Goal: Task Accomplishment & Management: Manage account settings

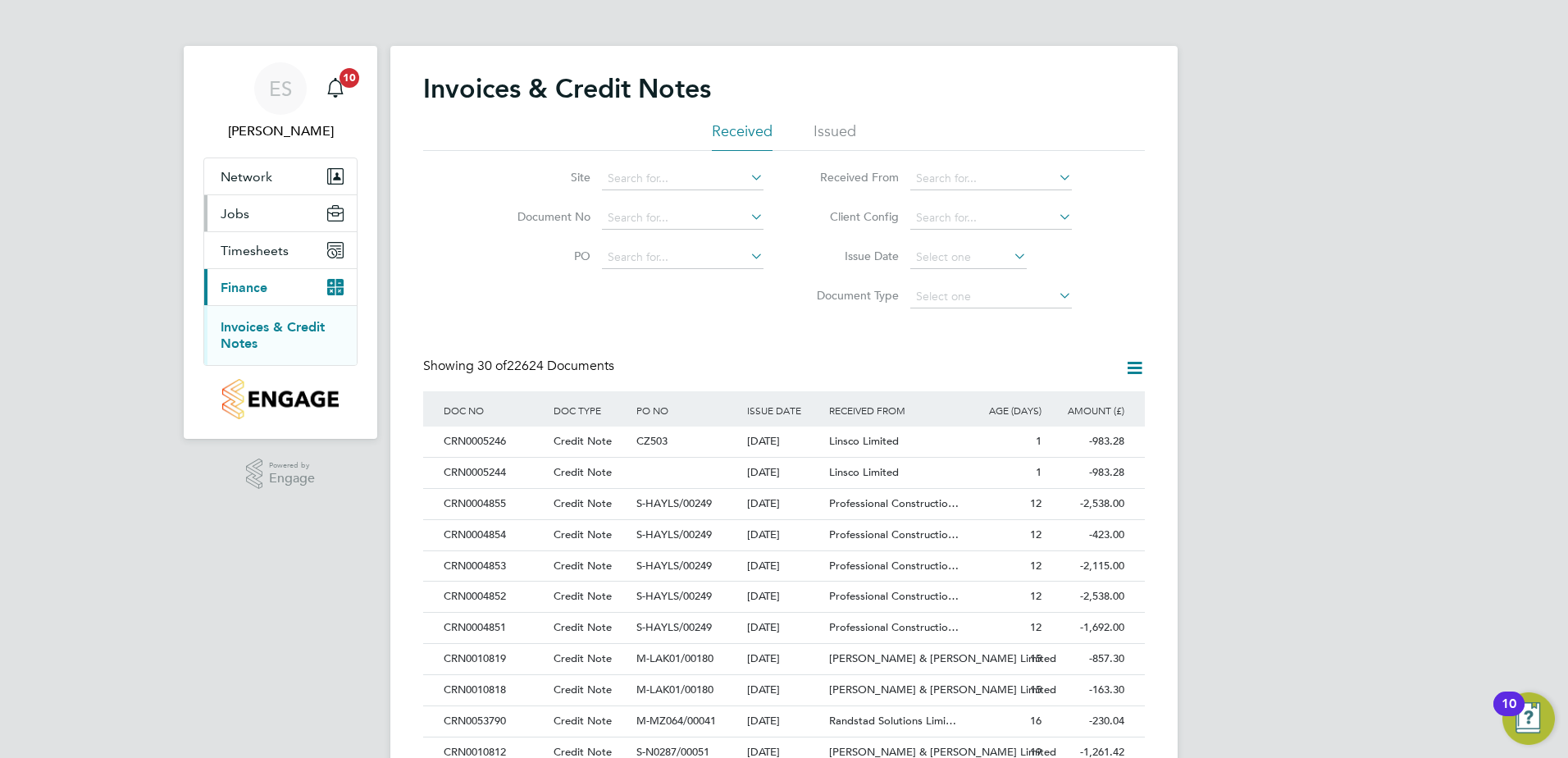
click at [249, 203] on button "Jobs" at bounding box center [281, 213] width 153 height 36
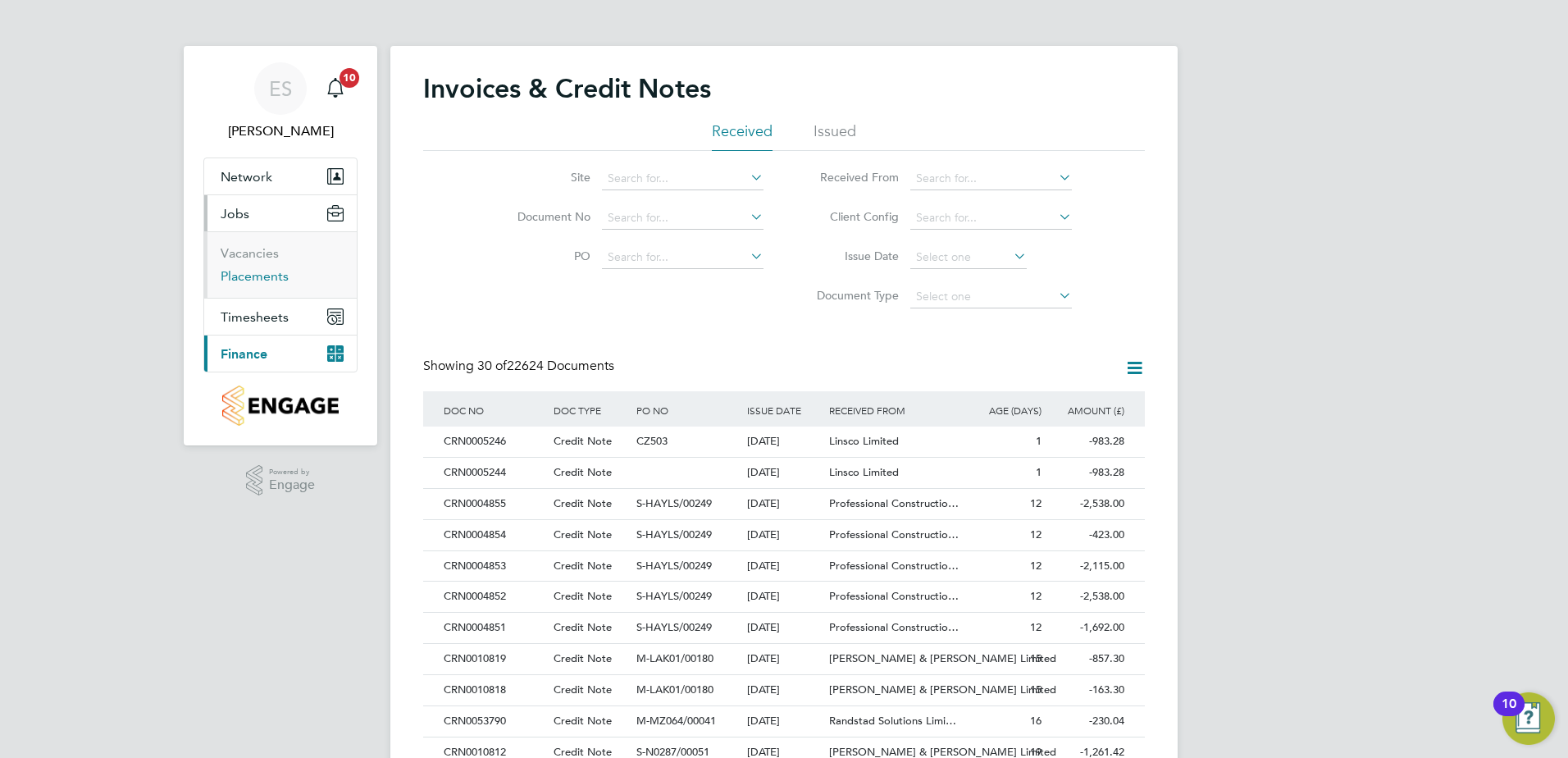
drag, startPoint x: 250, startPoint y: 275, endPoint x: 361, endPoint y: 290, distance: 112.0
click at [250, 275] on link "Placements" at bounding box center [255, 276] width 69 height 16
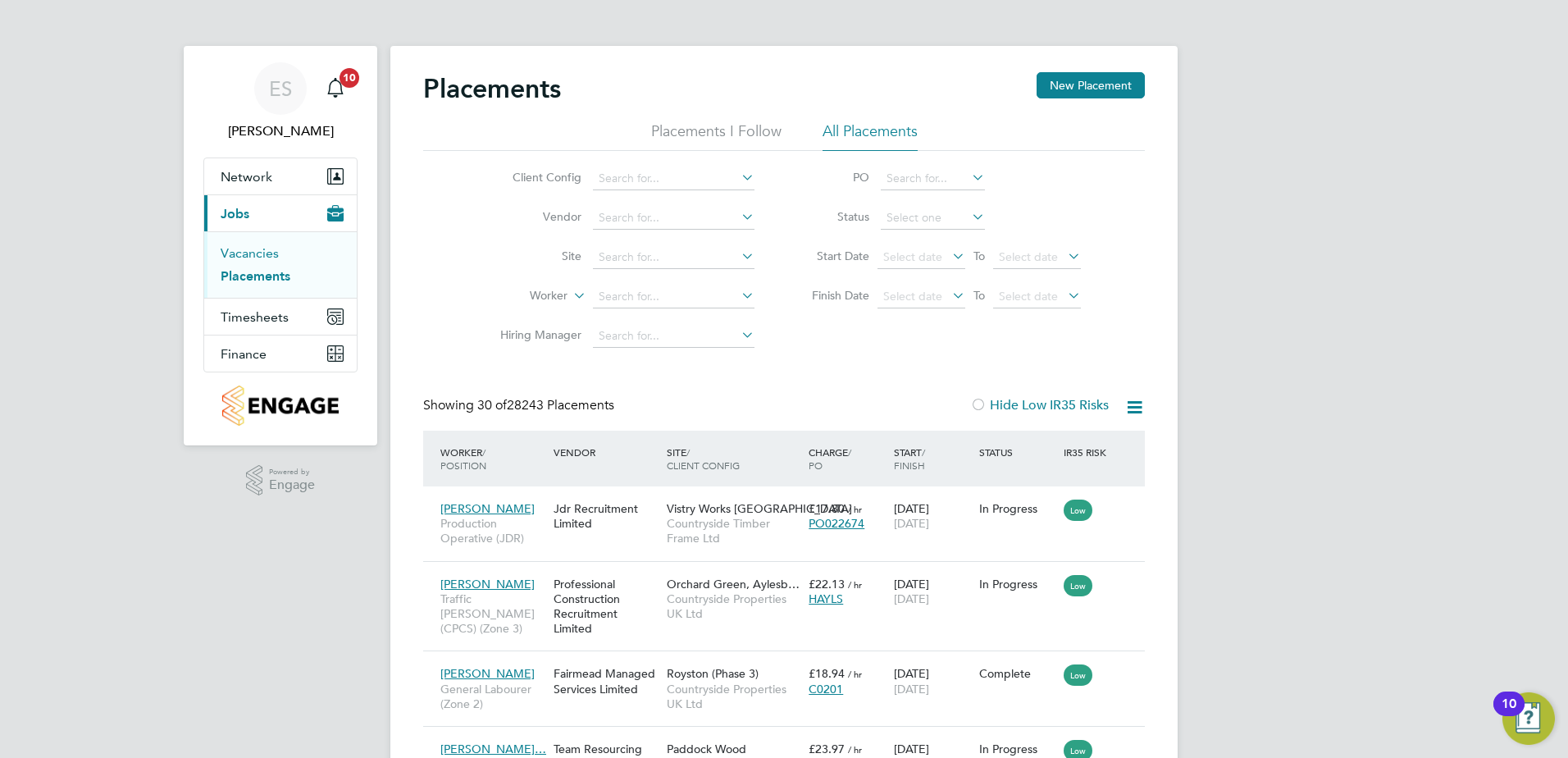
click at [256, 247] on link "Vacancies" at bounding box center [249, 253] width 58 height 16
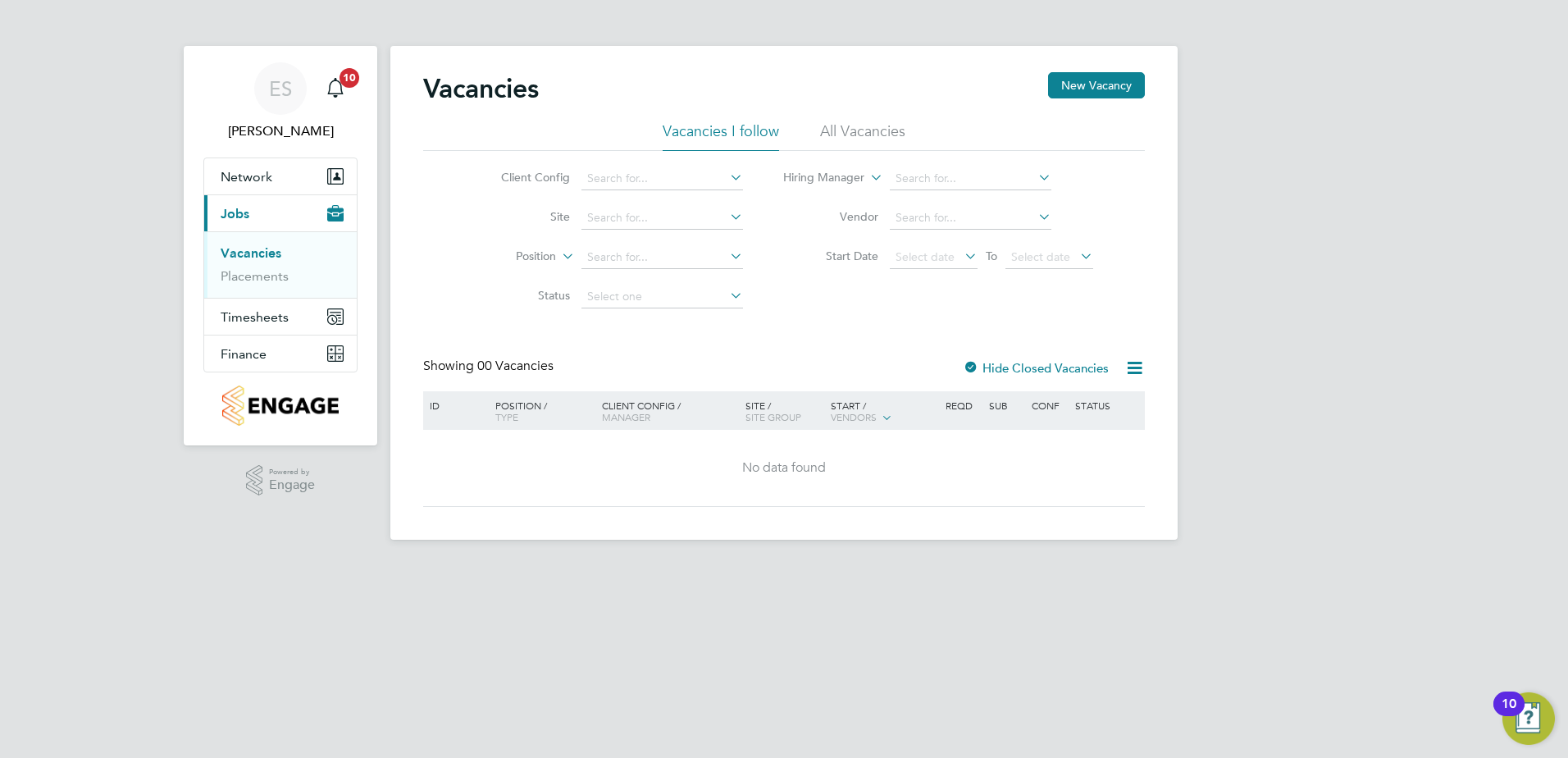
click at [886, 143] on li "All Vacancies" at bounding box center [863, 136] width 85 height 29
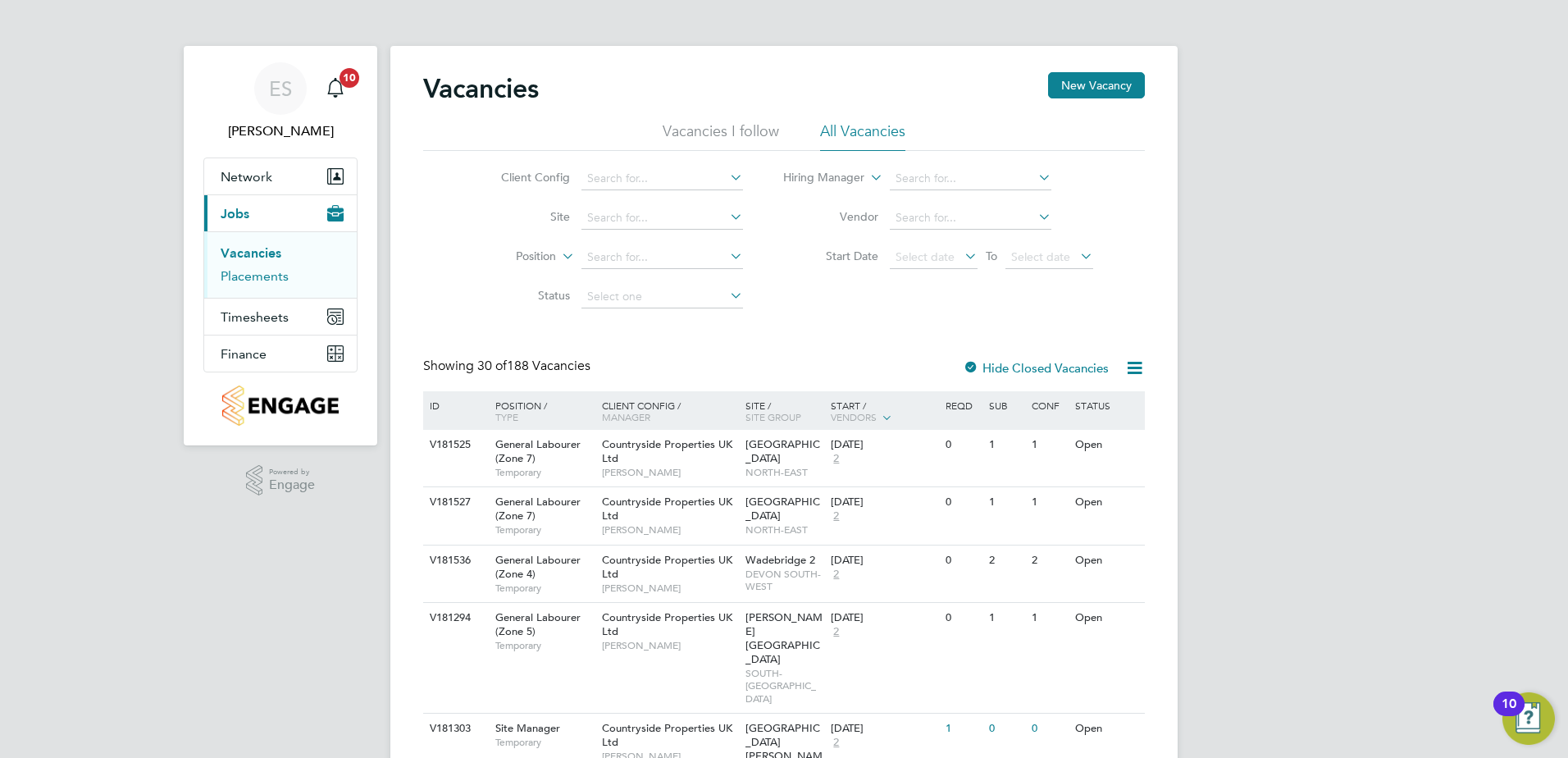
click at [263, 280] on link "Placements" at bounding box center [255, 276] width 69 height 16
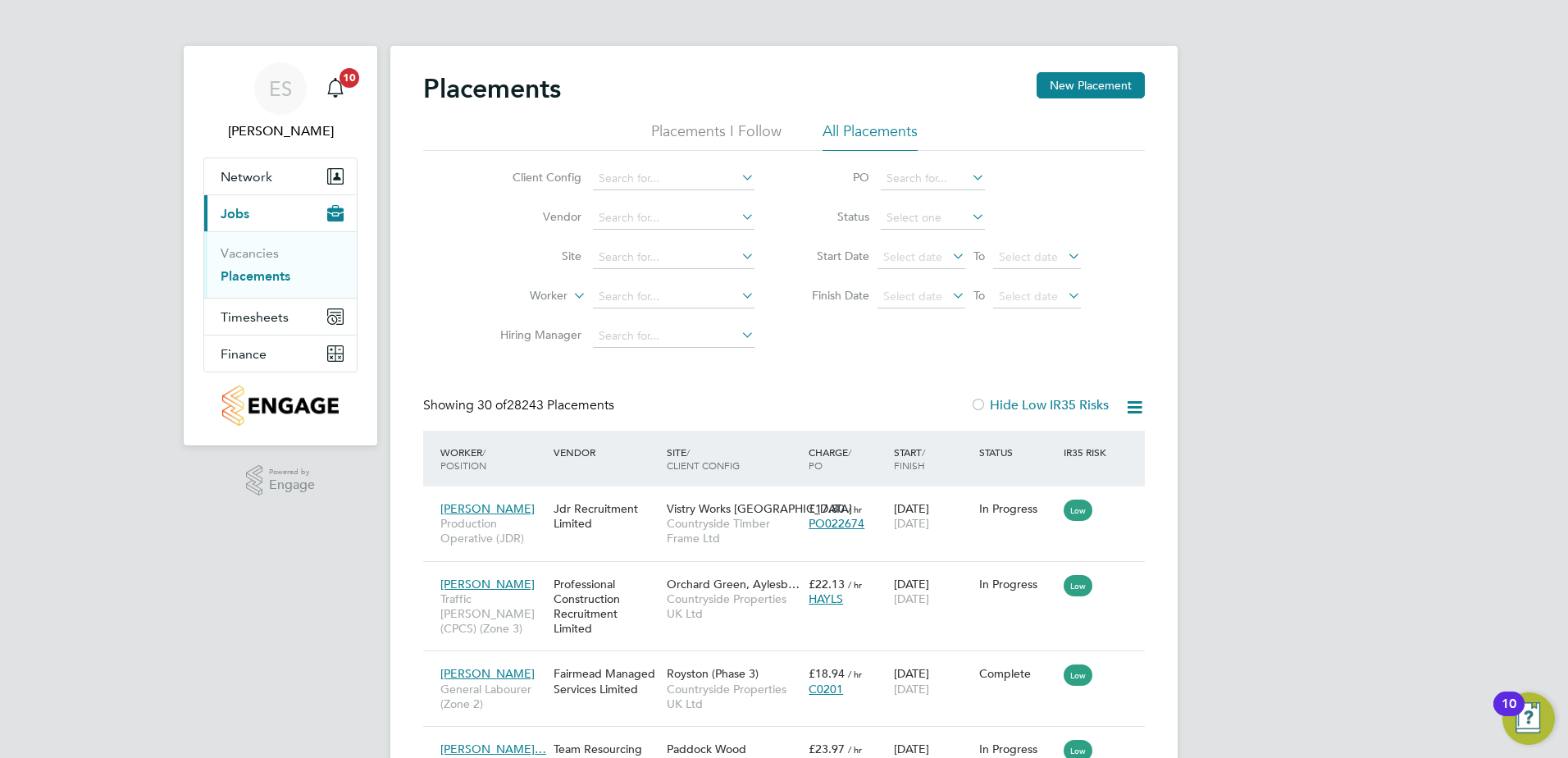
click at [733, 128] on li "Placements I Follow" at bounding box center [716, 136] width 130 height 29
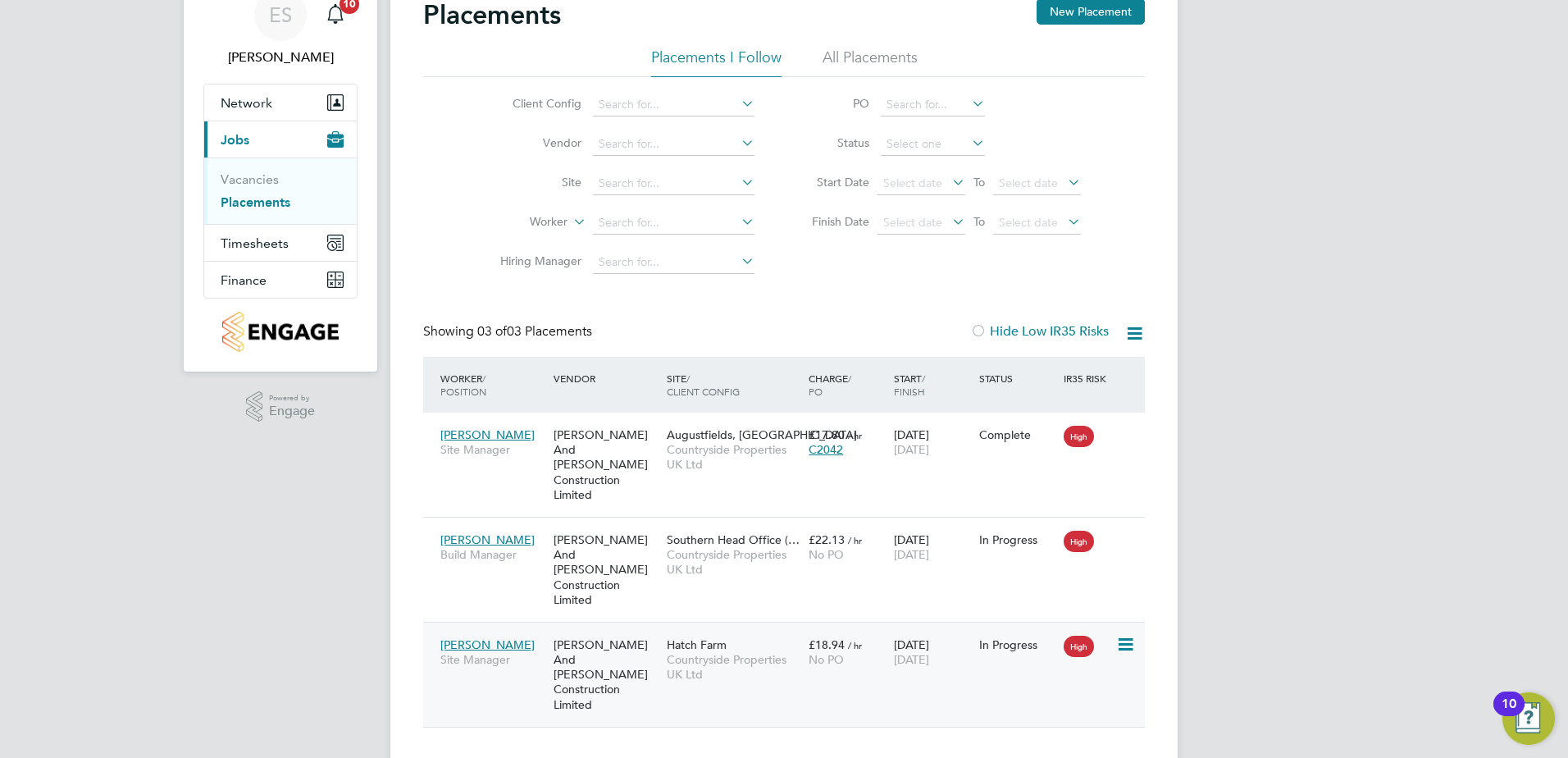
click at [479, 638] on span "[PERSON_NAME]" at bounding box center [488, 644] width 94 height 15
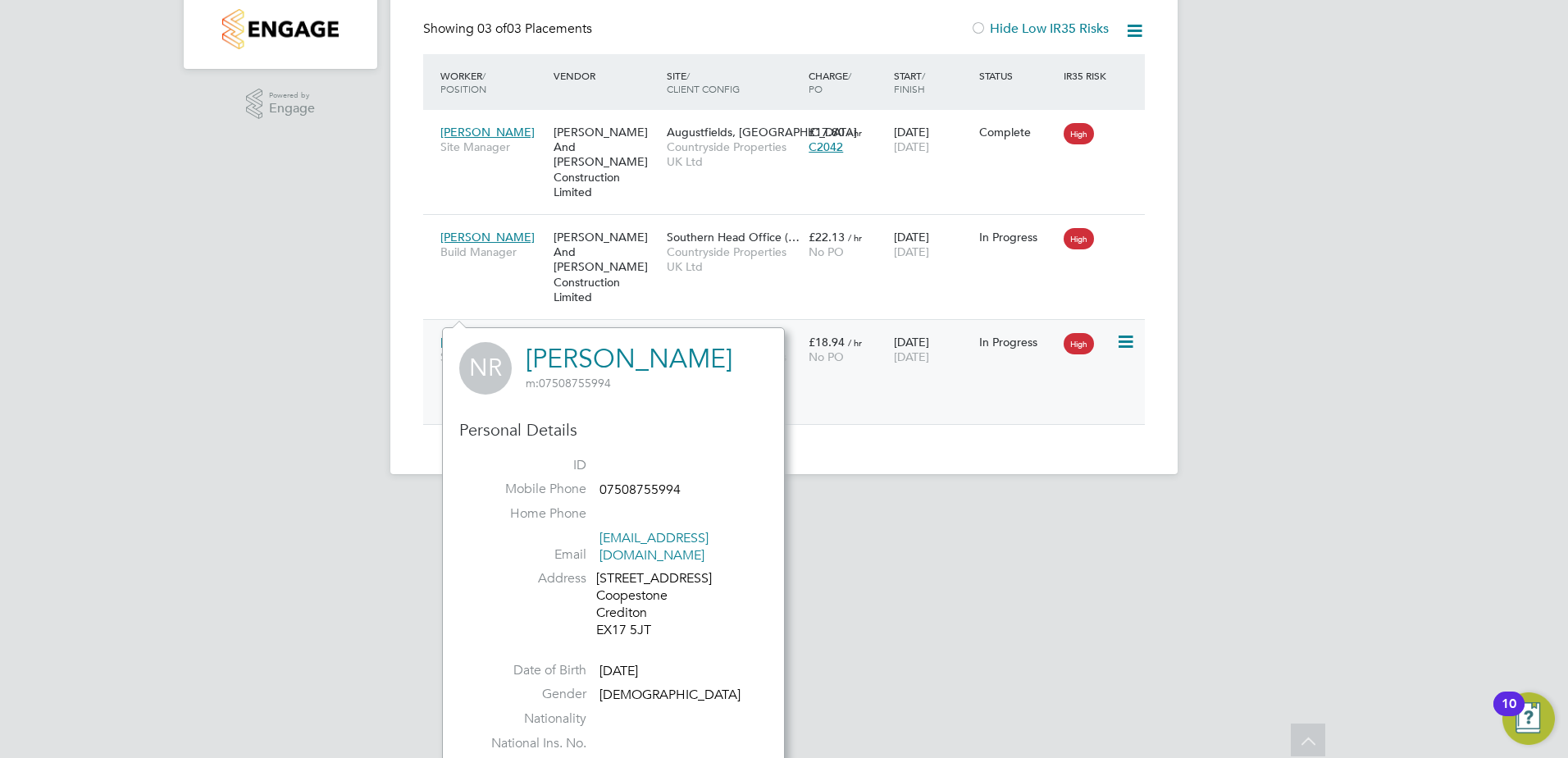
click at [929, 350] on span "[DATE]" at bounding box center [912, 356] width 35 height 15
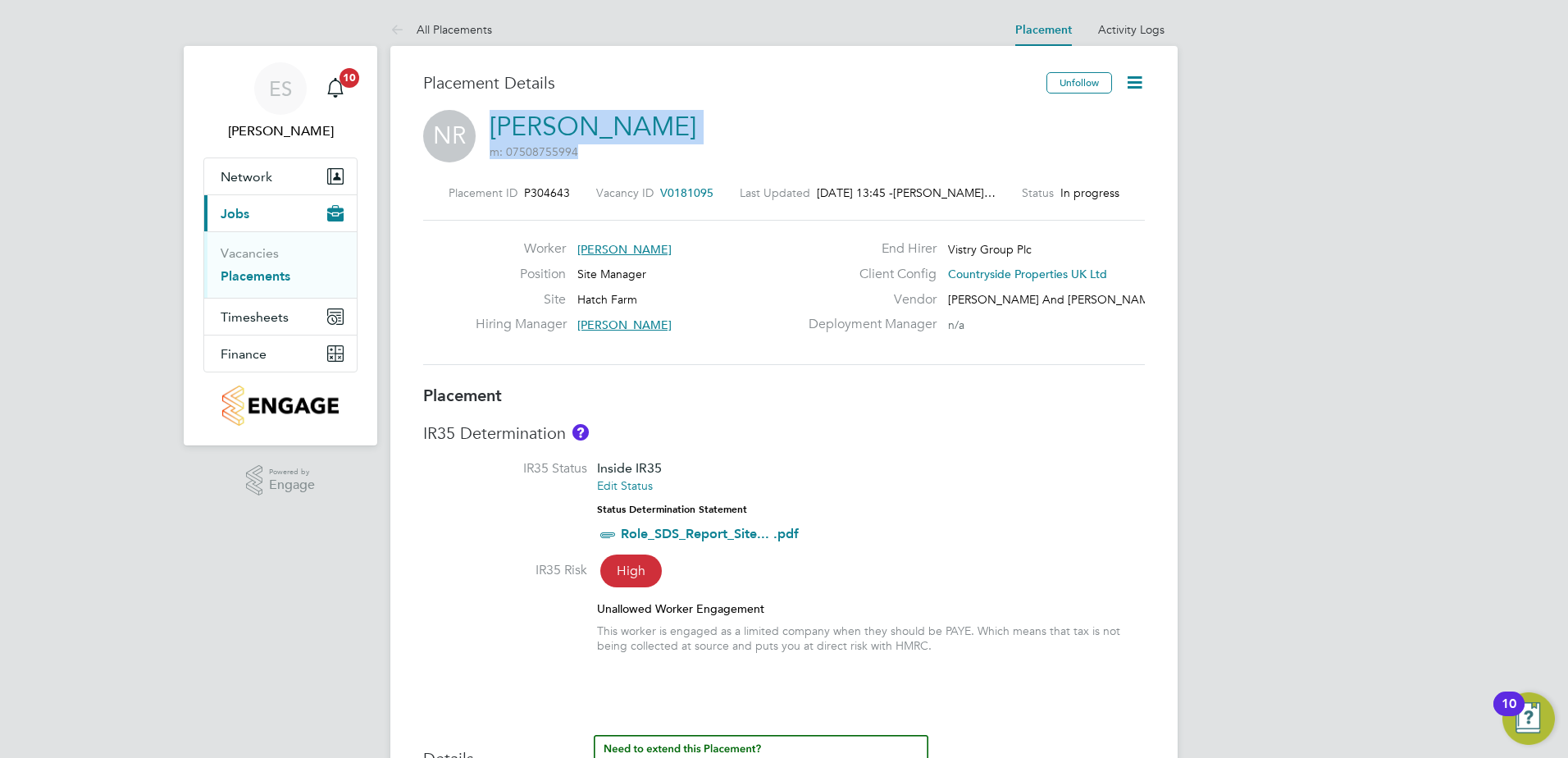
drag, startPoint x: 557, startPoint y: 118, endPoint x: 498, endPoint y: 119, distance: 59.0
click at [498, 119] on div "NR [PERSON_NAME] m: 07508755994" at bounding box center [784, 137] width 722 height 56
drag, startPoint x: 498, startPoint y: 119, endPoint x: 657, endPoint y: 130, distance: 159.4
click at [667, 128] on div "NR [PERSON_NAME] m: 07508755994" at bounding box center [784, 137] width 722 height 56
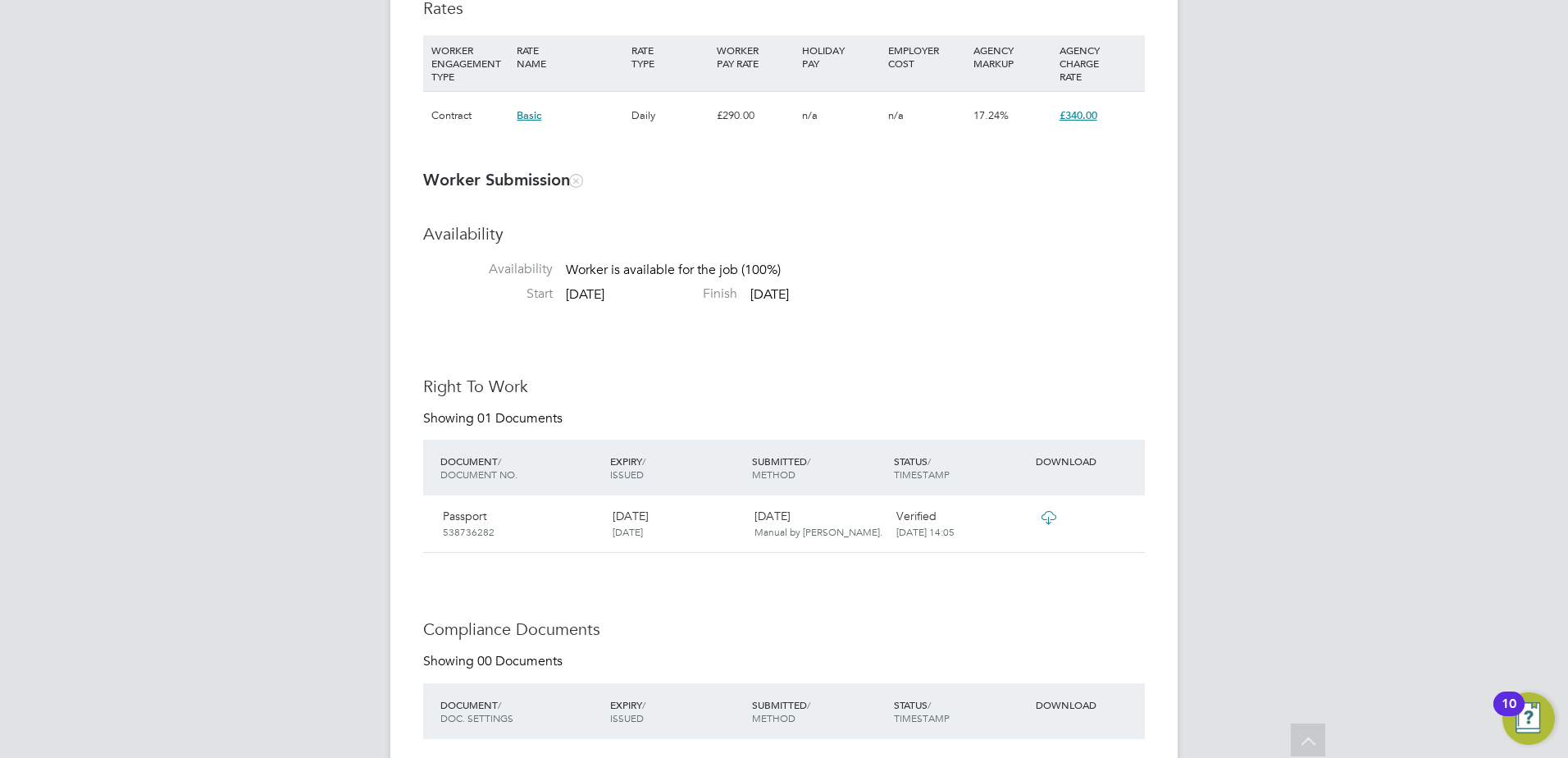
scroll to position [1230, 0]
drag, startPoint x: 736, startPoint y: 274, endPoint x: 808, endPoint y: 278, distance: 72.1
click at [808, 277] on li "Availability Availability Worker is available for the job (100%)" at bounding box center [784, 256] width 722 height 63
drag, startPoint x: 808, startPoint y: 278, endPoint x: 826, endPoint y: 378, distance: 101.6
click at [826, 378] on h3 "Right To Work" at bounding box center [784, 387] width 722 height 22
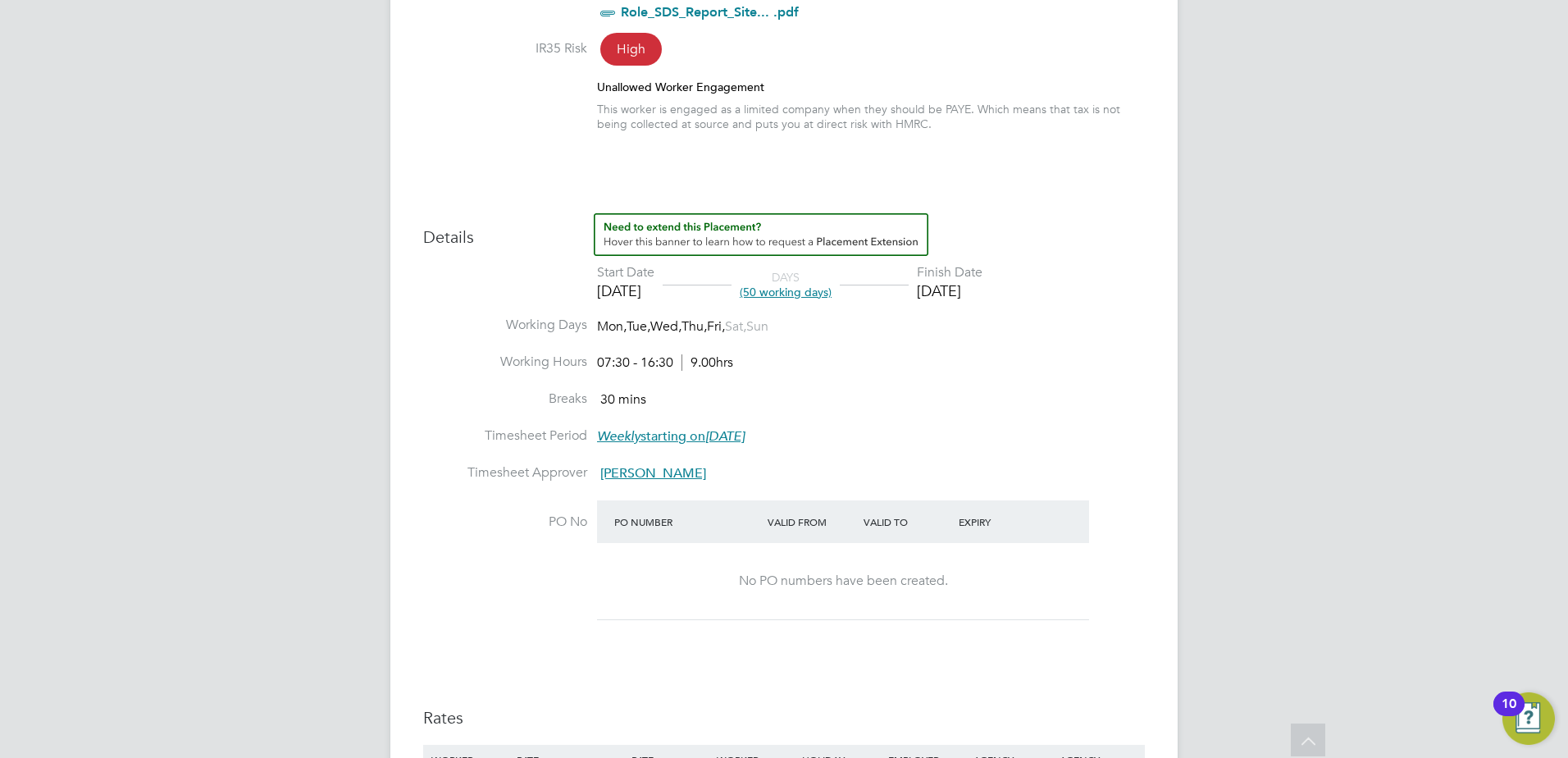
scroll to position [493, 0]
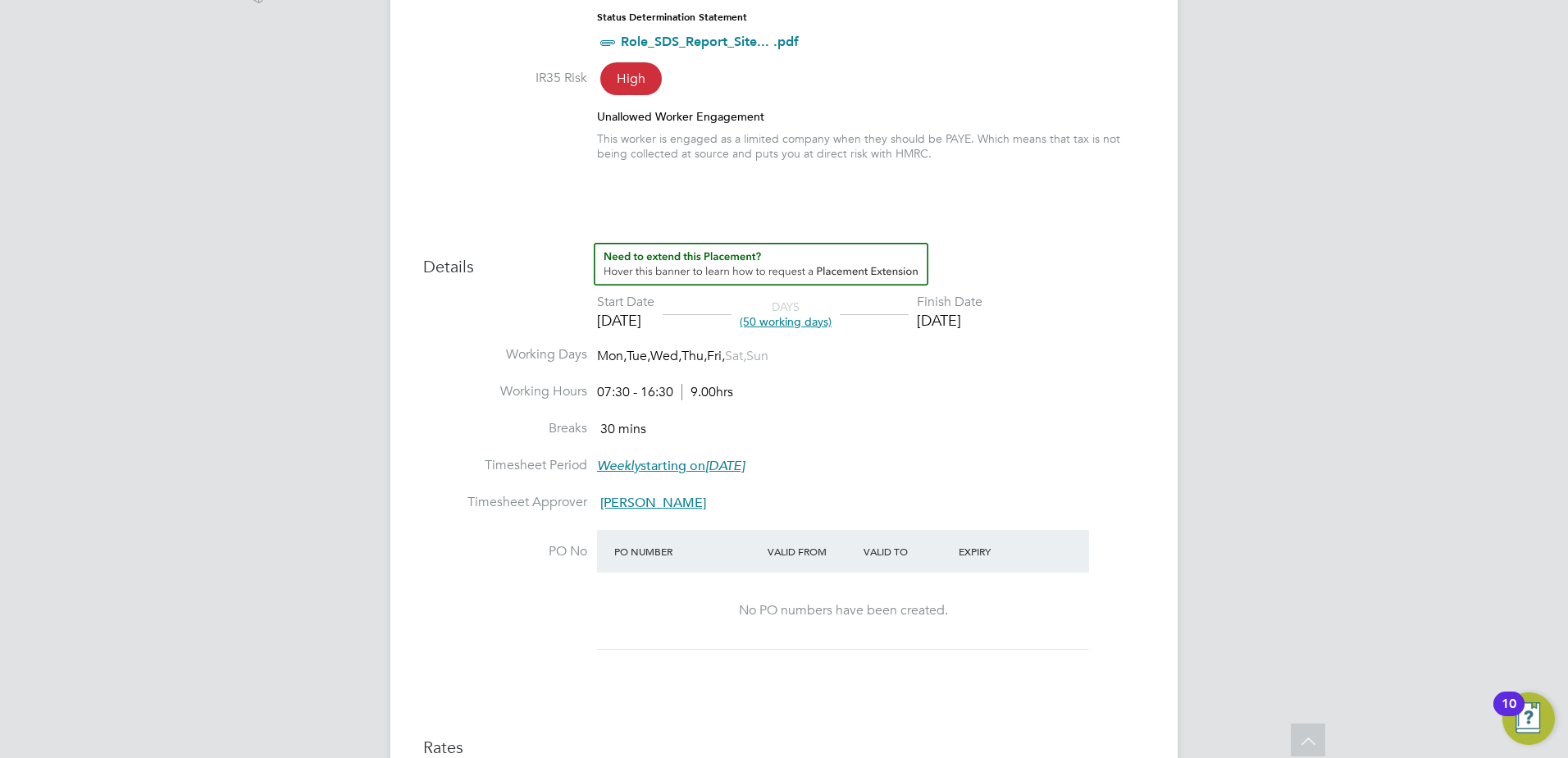
click at [797, 328] on span "(50 working days)" at bounding box center [785, 321] width 92 height 15
